Goal: Task Accomplishment & Management: Use online tool/utility

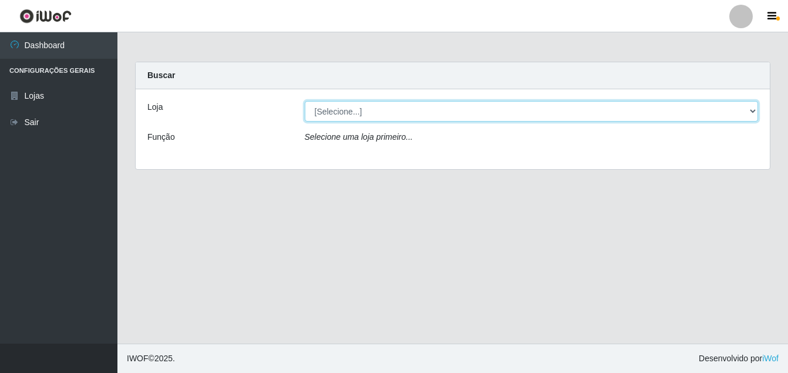
click at [749, 110] on select "[Selecione...] Ajubá Mercado" at bounding box center [532, 111] width 454 height 21
select select "402"
click at [305, 101] on select "[Selecione...] Ajubá Mercado" at bounding box center [532, 111] width 454 height 21
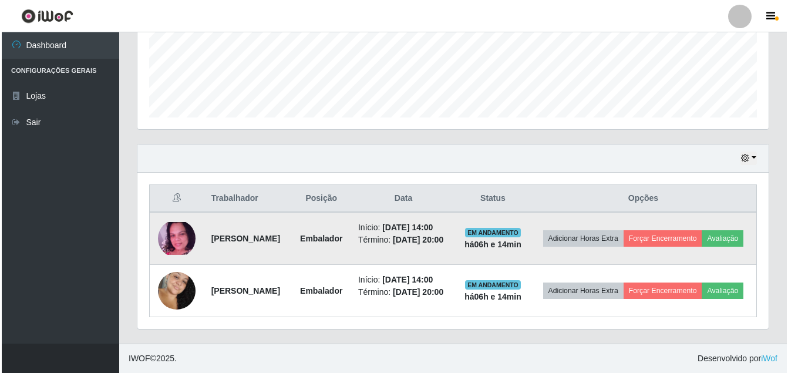
scroll to position [320, 0]
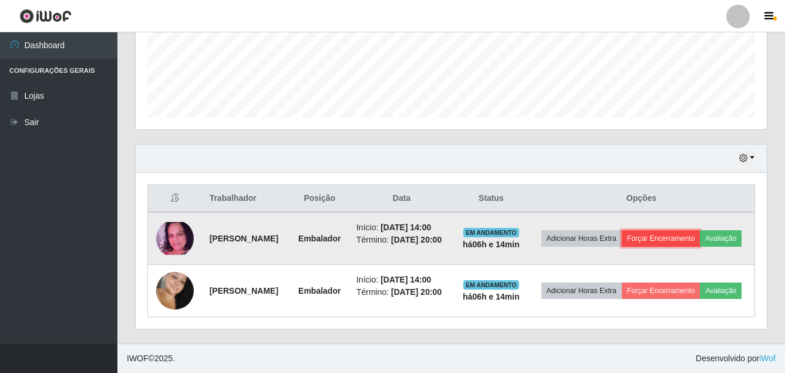
click at [696, 230] on button "Forçar Encerramento" at bounding box center [661, 238] width 79 height 16
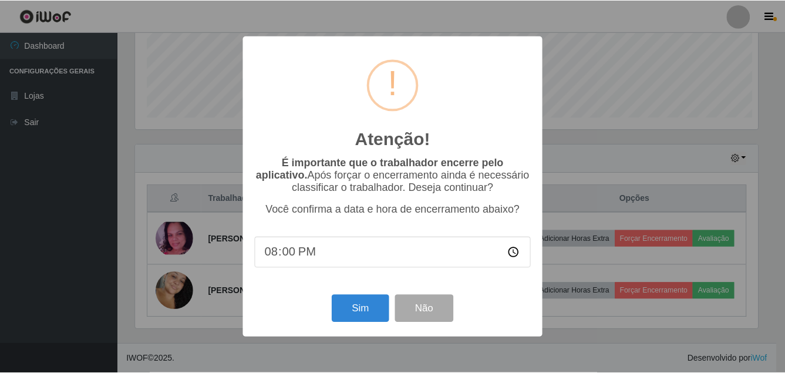
scroll to position [244, 625]
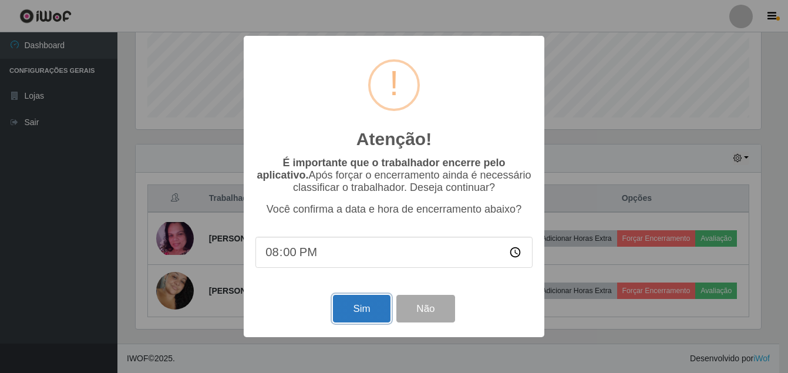
click at [368, 309] on button "Sim" at bounding box center [361, 309] width 57 height 28
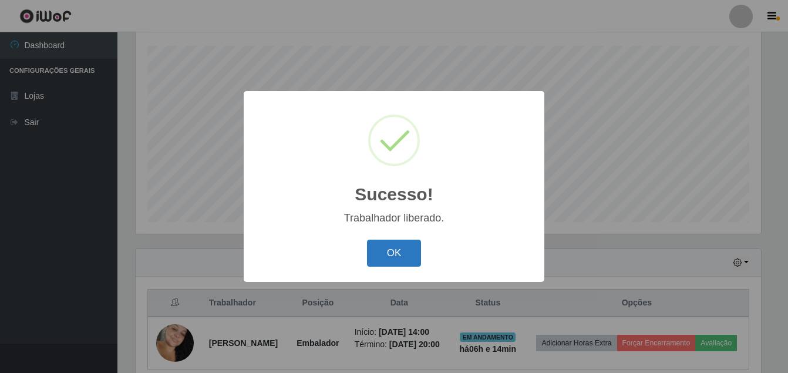
click at [392, 250] on button "OK" at bounding box center [394, 254] width 55 height 28
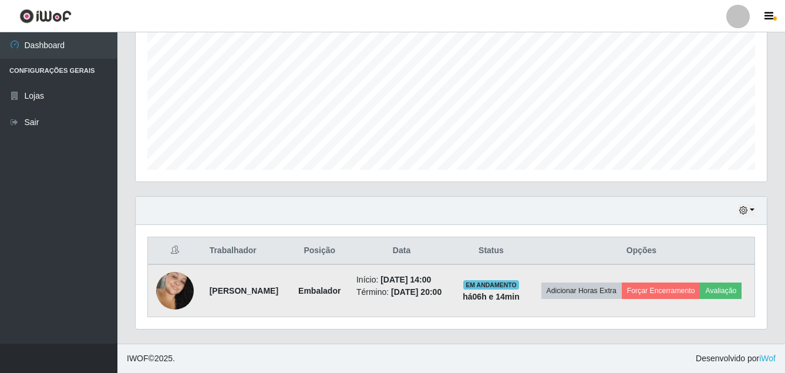
scroll to position [259, 0]
click at [700, 282] on button "Forçar Encerramento" at bounding box center [661, 290] width 79 height 16
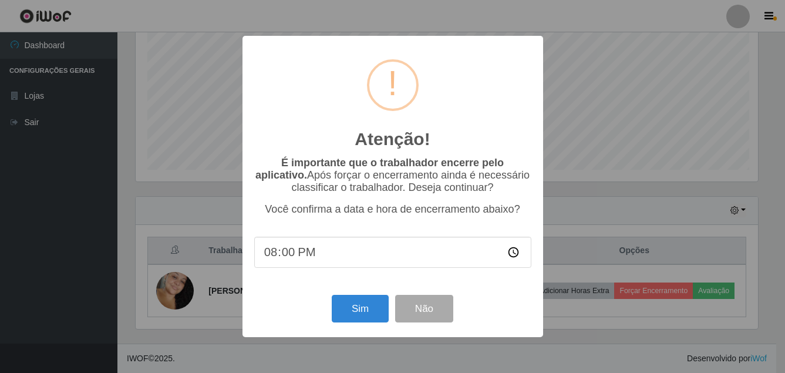
scroll to position [244, 625]
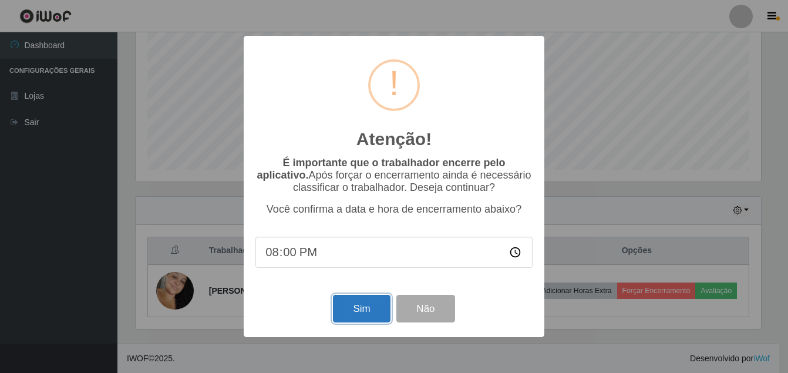
click at [373, 313] on button "Sim" at bounding box center [361, 309] width 57 height 28
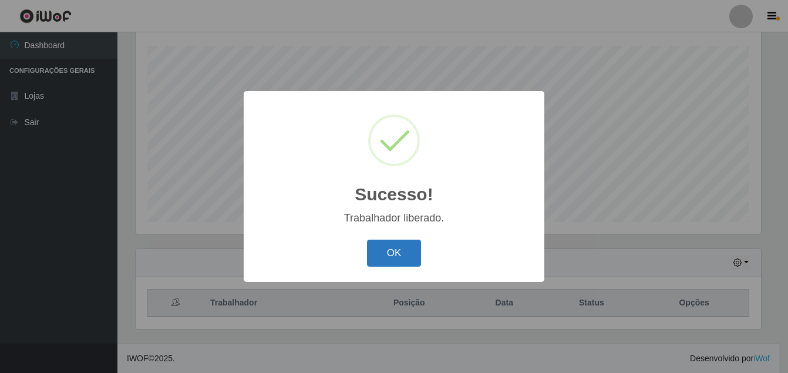
click at [393, 248] on button "OK" at bounding box center [394, 254] width 55 height 28
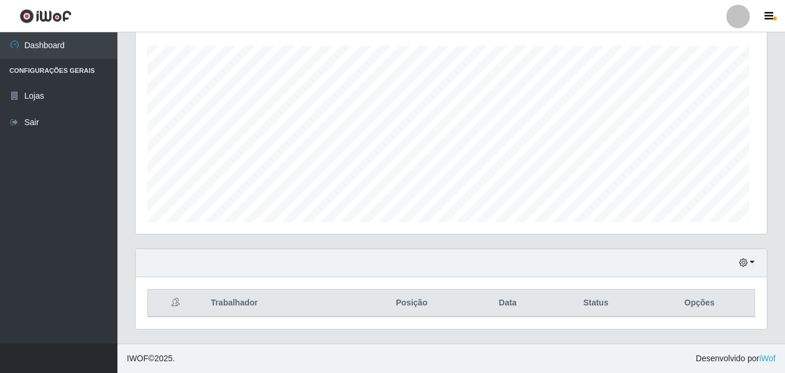
scroll to position [244, 631]
click at [748, 261] on button "button" at bounding box center [746, 263] width 16 height 14
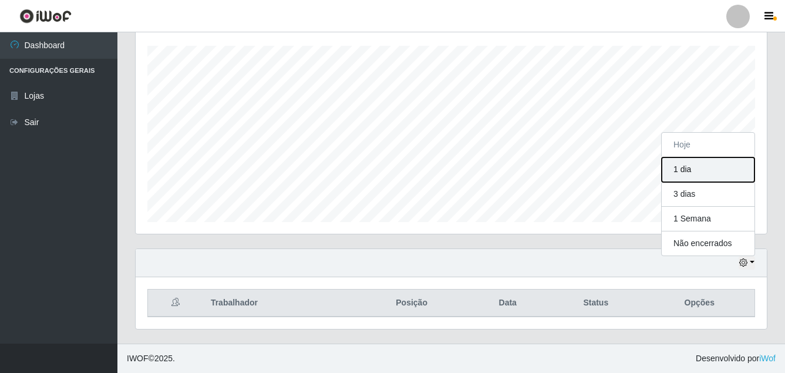
click at [691, 171] on button "1 dia" at bounding box center [708, 169] width 93 height 25
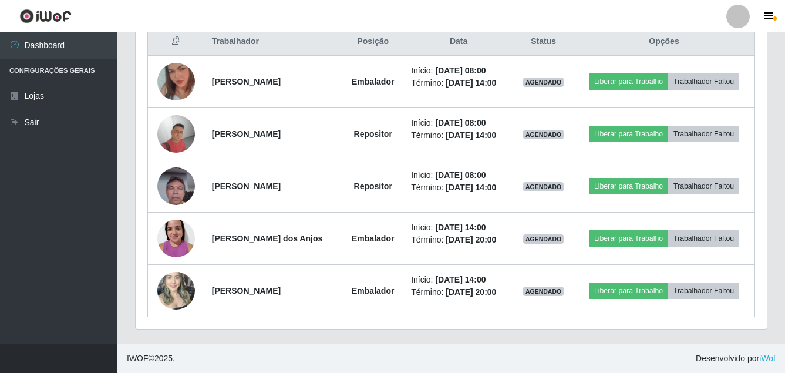
scroll to position [491, 0]
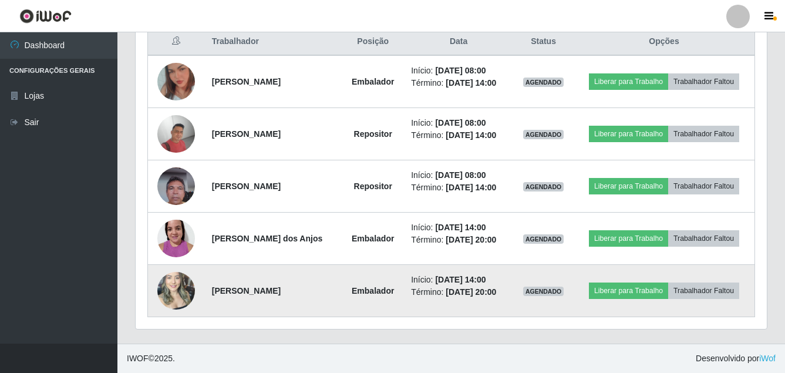
click at [172, 303] on img at bounding box center [176, 290] width 38 height 50
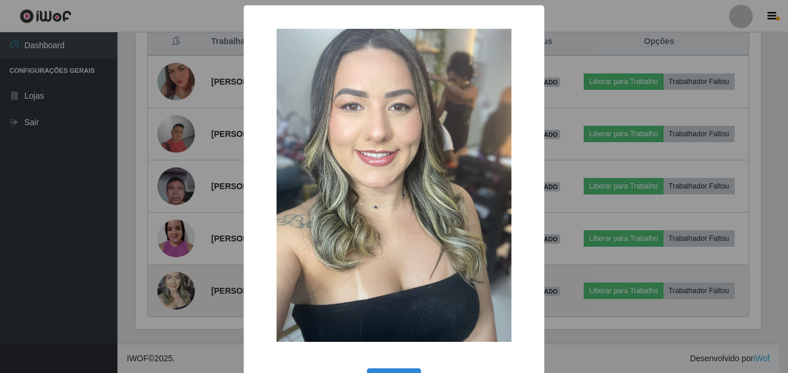
scroll to position [244, 625]
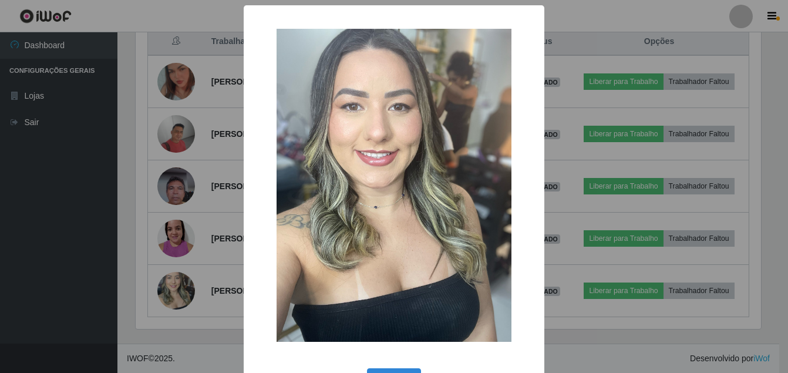
click at [58, 301] on div "× OK Cancel" at bounding box center [394, 186] width 788 height 373
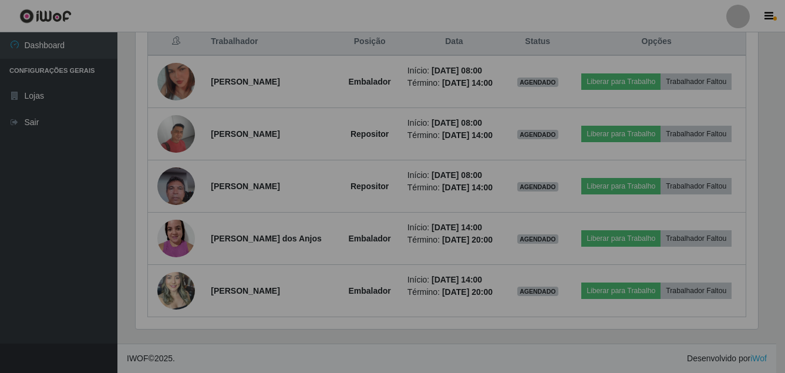
scroll to position [244, 631]
